Goal: Task Accomplishment & Management: Use online tool/utility

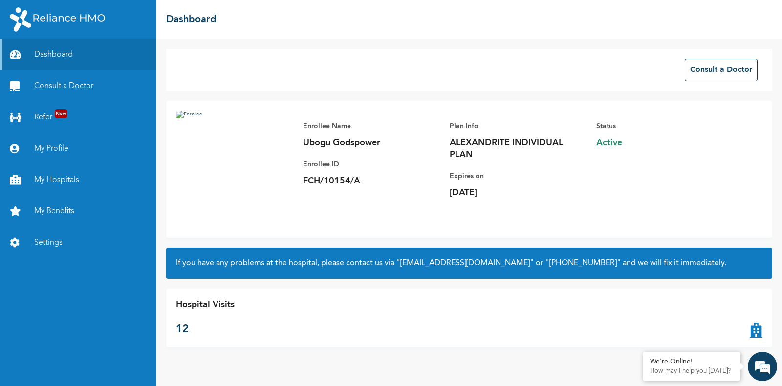
click at [37, 91] on link "Consult a Doctor" at bounding box center [78, 85] width 156 height 31
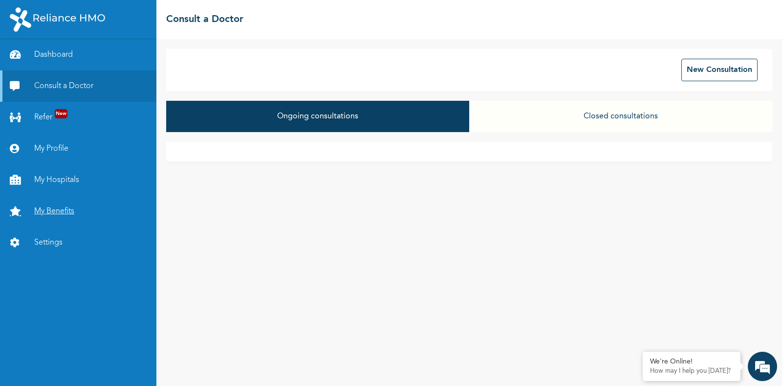
click at [51, 206] on link "My Benefits" at bounding box center [78, 210] width 156 height 31
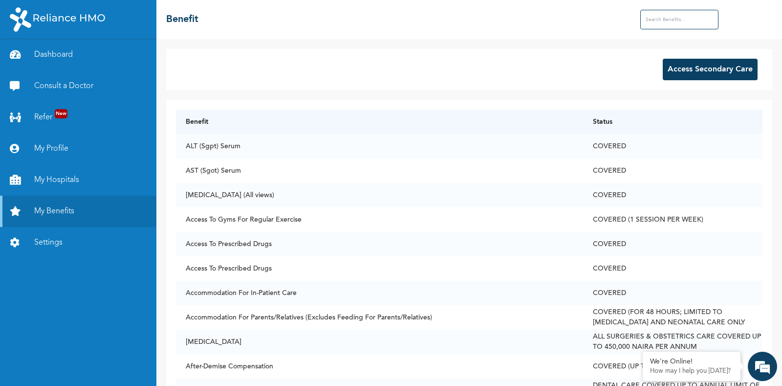
click at [669, 70] on button "Access Secondary Care" at bounding box center [710, 69] width 95 height 21
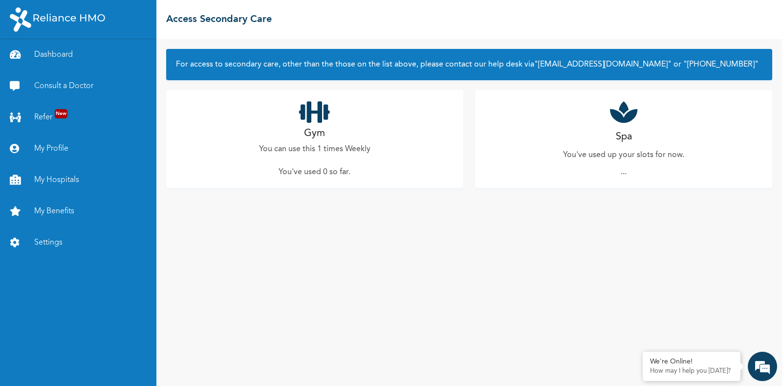
click at [318, 150] on p "You can use this 1 times Weekly" at bounding box center [314, 149] width 111 height 12
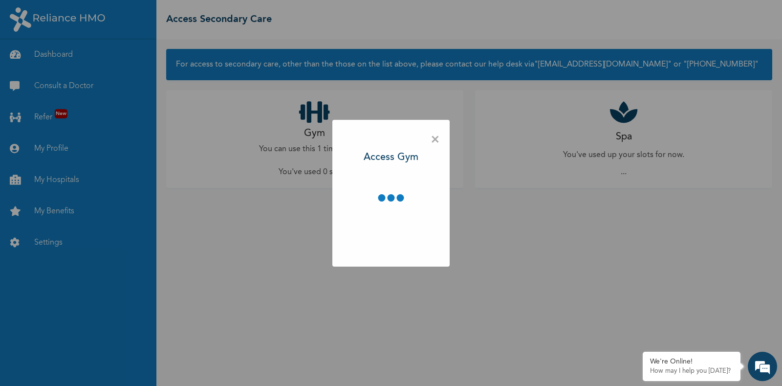
click at [318, 150] on div "× Access Gym" at bounding box center [391, 193] width 782 height 386
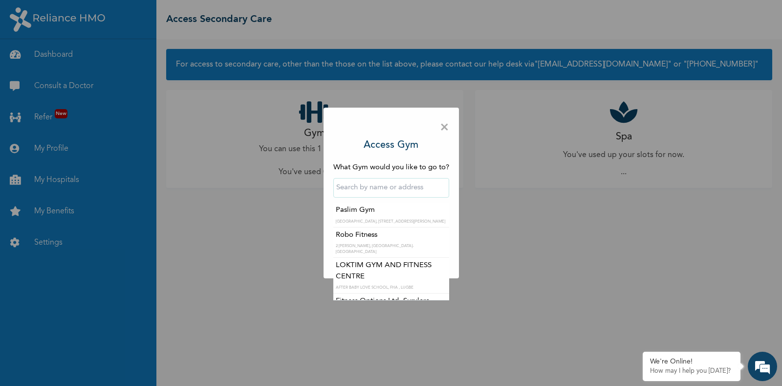
click at [389, 188] on input "text" at bounding box center [391, 188] width 116 height 20
type input "n"
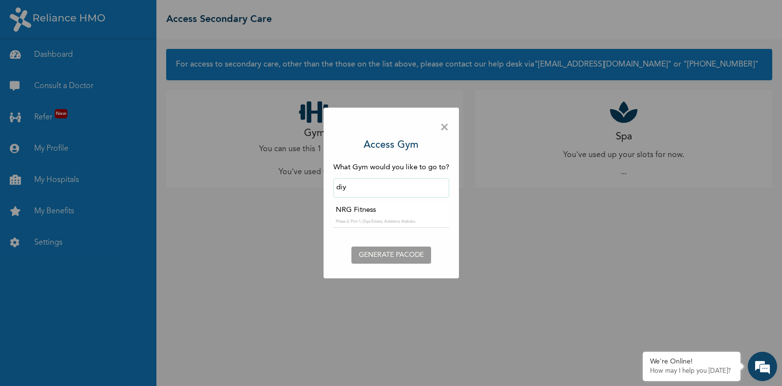
type input "NRG Fitness"
drag, startPoint x: 390, startPoint y: 195, endPoint x: 390, endPoint y: 201, distance: 5.4
click at [390, 201] on div "NRG Fitness" at bounding box center [391, 187] width 116 height 29
click at [396, 220] on input "text" at bounding box center [391, 217] width 116 height 20
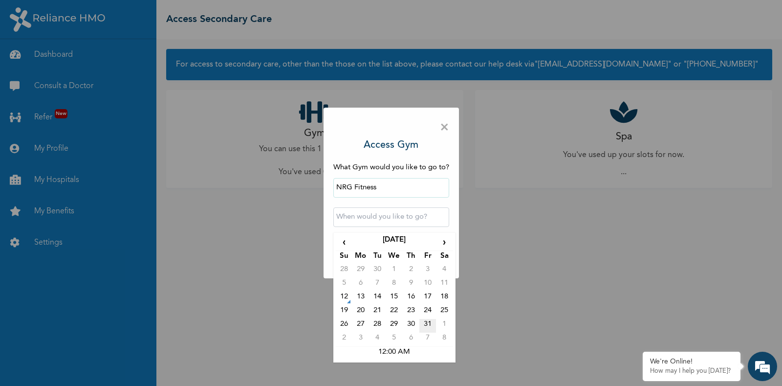
click at [430, 320] on td "31" at bounding box center [427, 326] width 17 height 14
type input "[DATE] 12:00 AM"
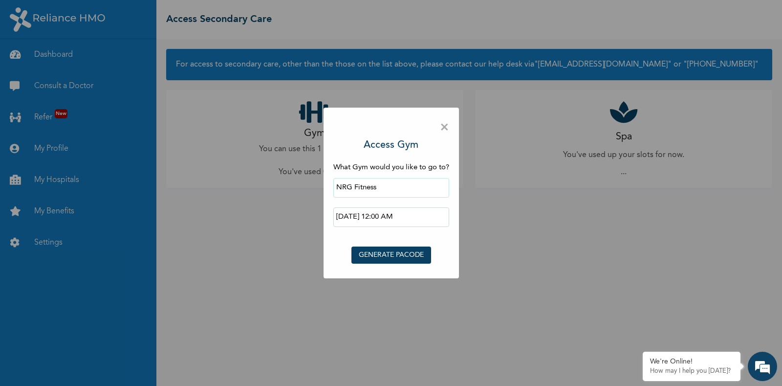
click at [399, 253] on button "GENERATE PACODE" at bounding box center [391, 254] width 80 height 17
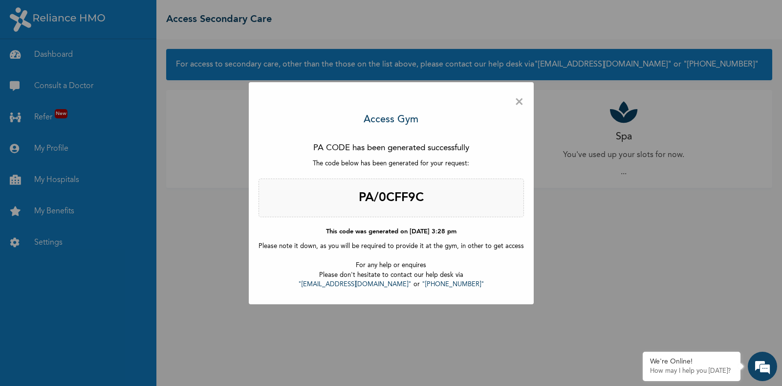
click at [161, 287] on div "× Access Gym PA CODE has been generated successfully The code below has been ge…" at bounding box center [391, 193] width 782 height 386
click at [161, 240] on div "× Access Gym PA CODE has been generated successfully The code below has been ge…" at bounding box center [391, 193] width 782 height 386
click at [507, 103] on div "× Access Gym PA CODE has been generated successfully The code below has been ge…" at bounding box center [391, 193] width 285 height 222
click at [514, 103] on span "×" at bounding box center [518, 102] width 9 height 21
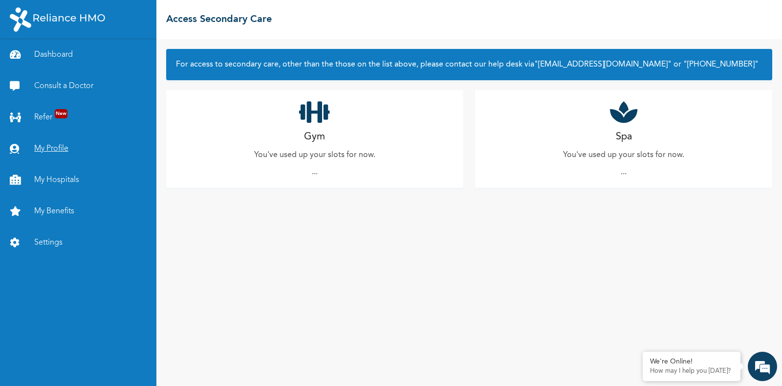
click at [57, 144] on link "My Profile" at bounding box center [78, 148] width 156 height 31
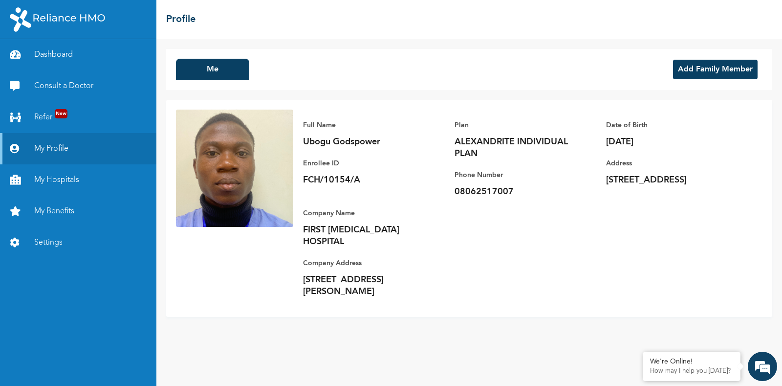
click at [208, 207] on img at bounding box center [234, 167] width 117 height 117
click at [489, 101] on div "Full Name Ubogu Godspower Enrollee ID FCH/10154/A Plan ALEXANDRITE INDIVIDUAL P…" at bounding box center [469, 208] width 606 height 217
click at [470, 89] on div "Me Add Family Member" at bounding box center [469, 69] width 606 height 41
click at [513, 65] on div "Me Add Family Member" at bounding box center [469, 69] width 606 height 41
click at [719, 71] on button "Add Family Member" at bounding box center [715, 70] width 85 height 20
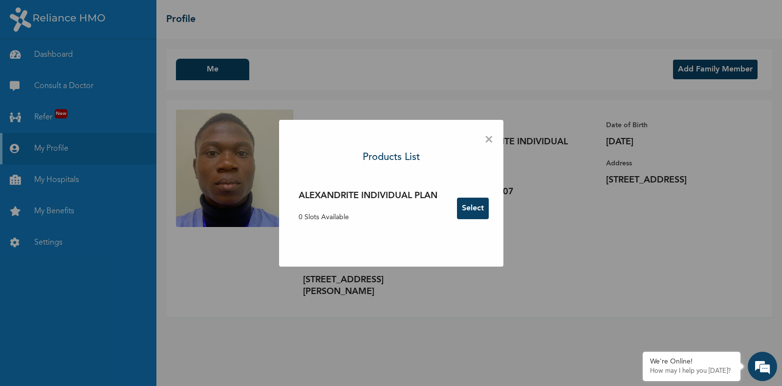
click at [466, 209] on button "Select" at bounding box center [473, 207] width 32 height 21
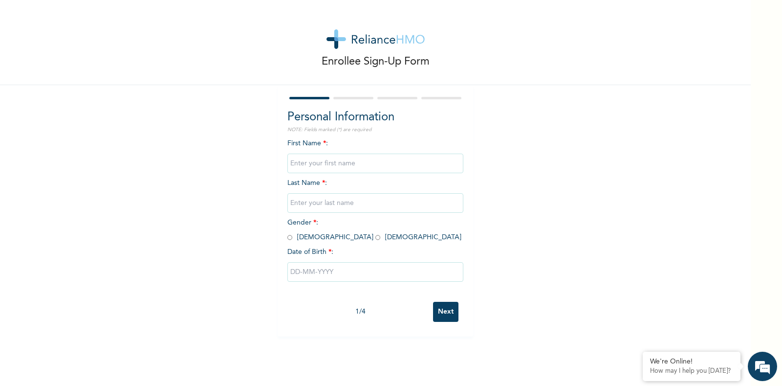
click at [353, 169] on input "text" at bounding box center [375, 163] width 176 height 20
click at [334, 161] on input "text" at bounding box center [375, 163] width 176 height 20
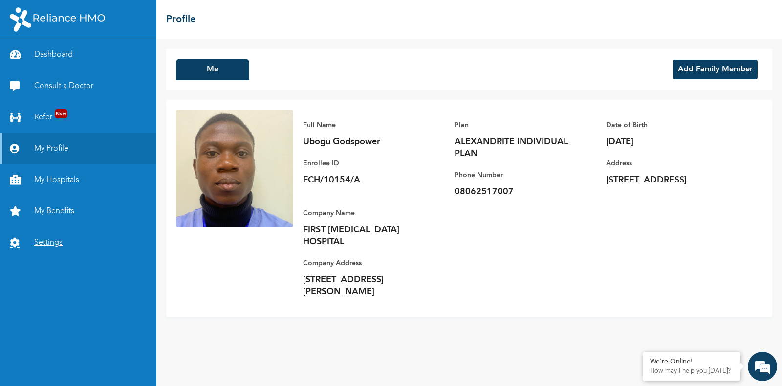
click at [53, 242] on link "Settings" at bounding box center [78, 242] width 156 height 31
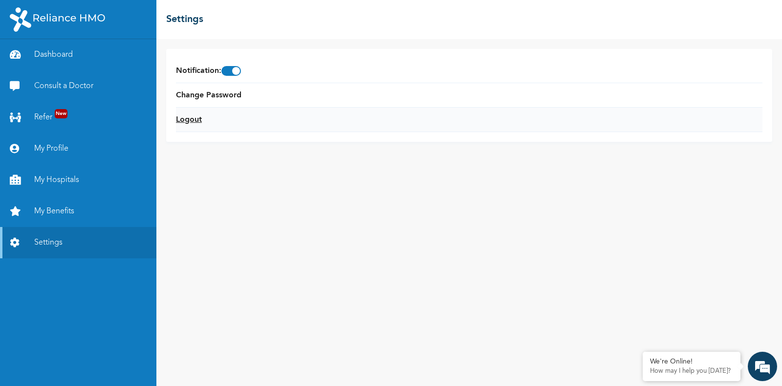
click at [188, 115] on link "Logout" at bounding box center [189, 120] width 26 height 12
